Goal: Navigation & Orientation: Understand site structure

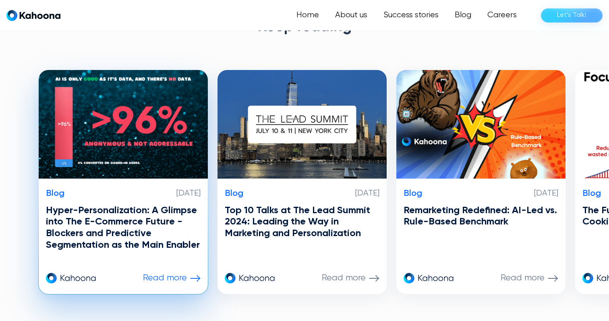
scroll to position [2487, 0]
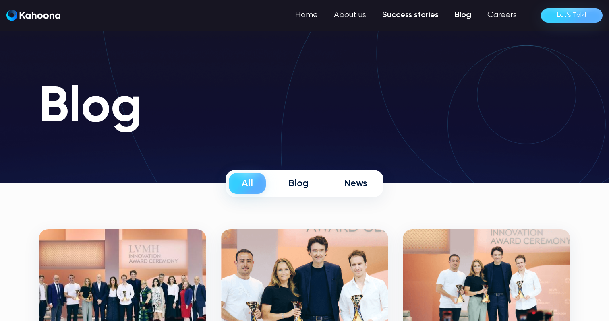
click at [432, 12] on link "Success stories" at bounding box center [410, 15] width 73 height 16
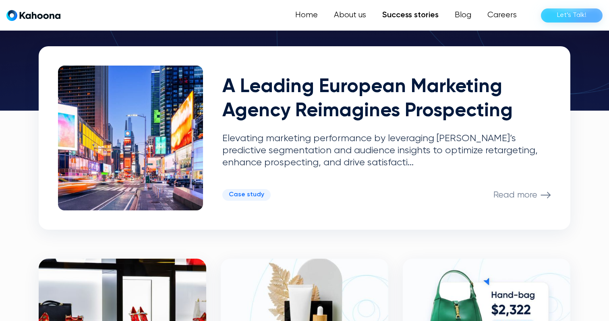
scroll to position [184, 0]
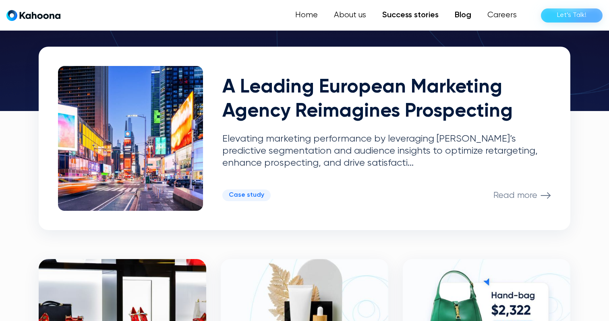
click at [468, 9] on link "Blog" at bounding box center [463, 15] width 33 height 16
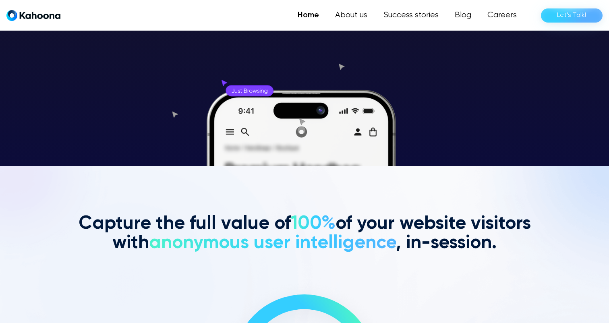
scroll to position [153, 0]
